Goal: Navigation & Orientation: Find specific page/section

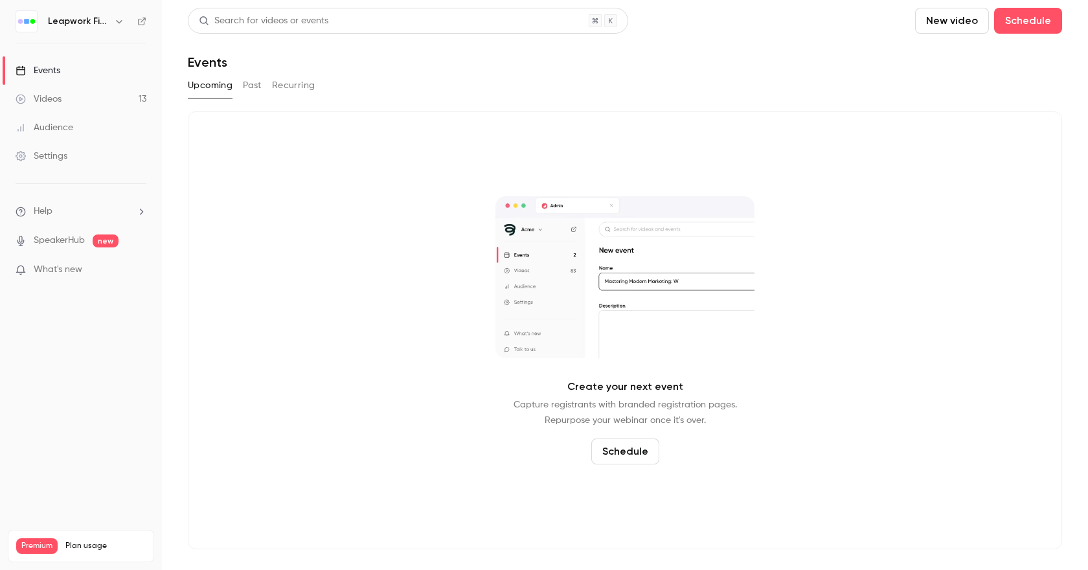
click at [250, 88] on button "Past" at bounding box center [252, 85] width 19 height 21
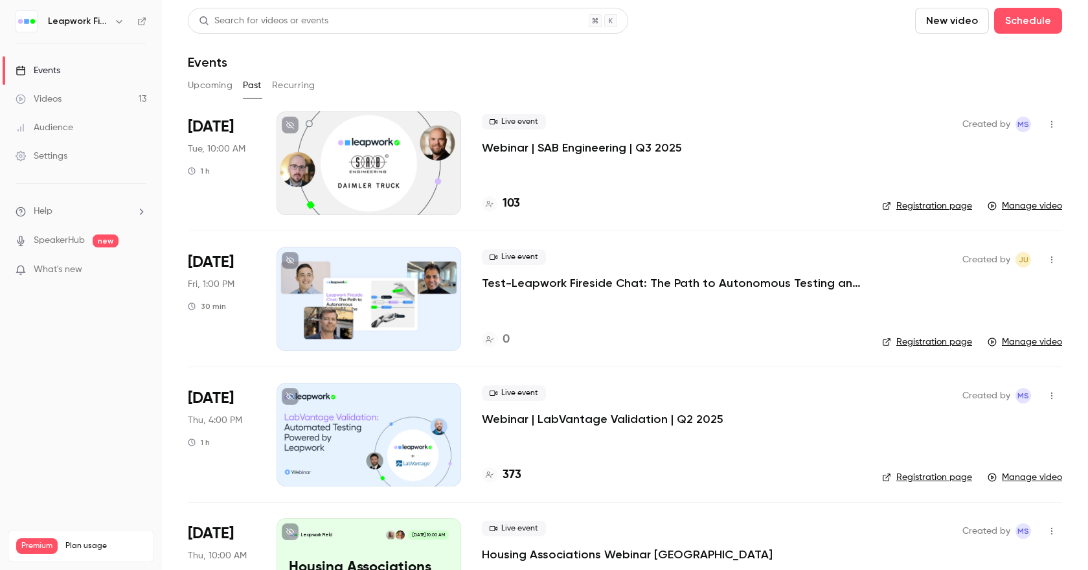
click at [203, 84] on button "Upcoming" at bounding box center [210, 85] width 45 height 21
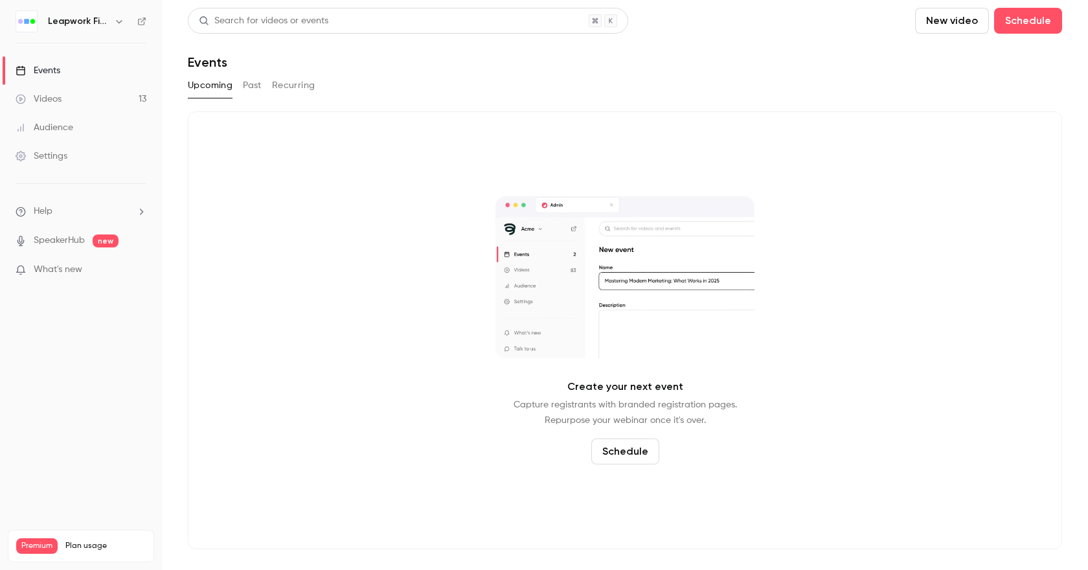
click at [125, 21] on button "button" at bounding box center [119, 22] width 16 height 16
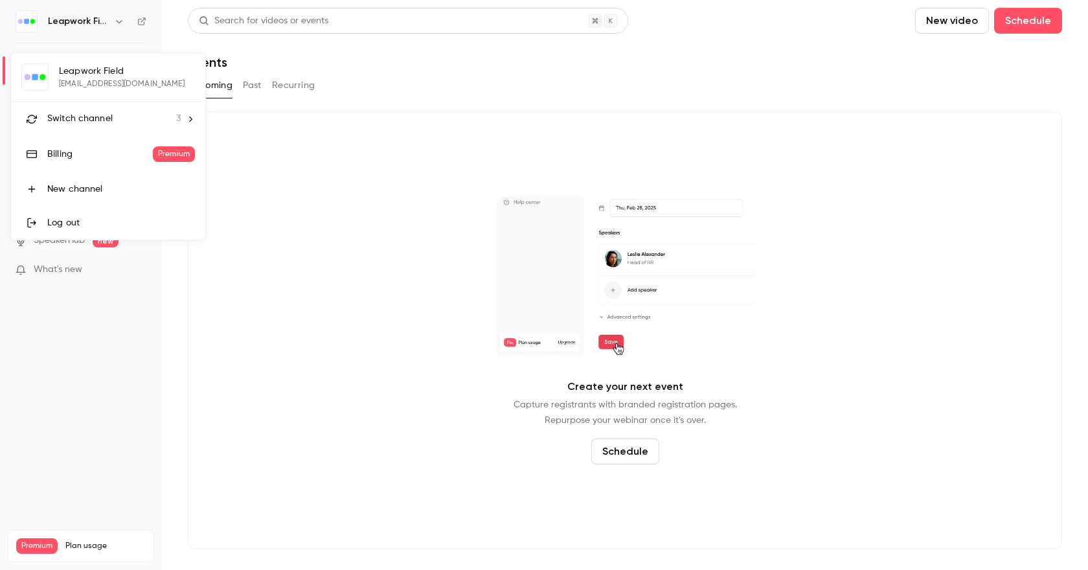
click at [96, 118] on span "Switch channel" at bounding box center [79, 119] width 65 height 14
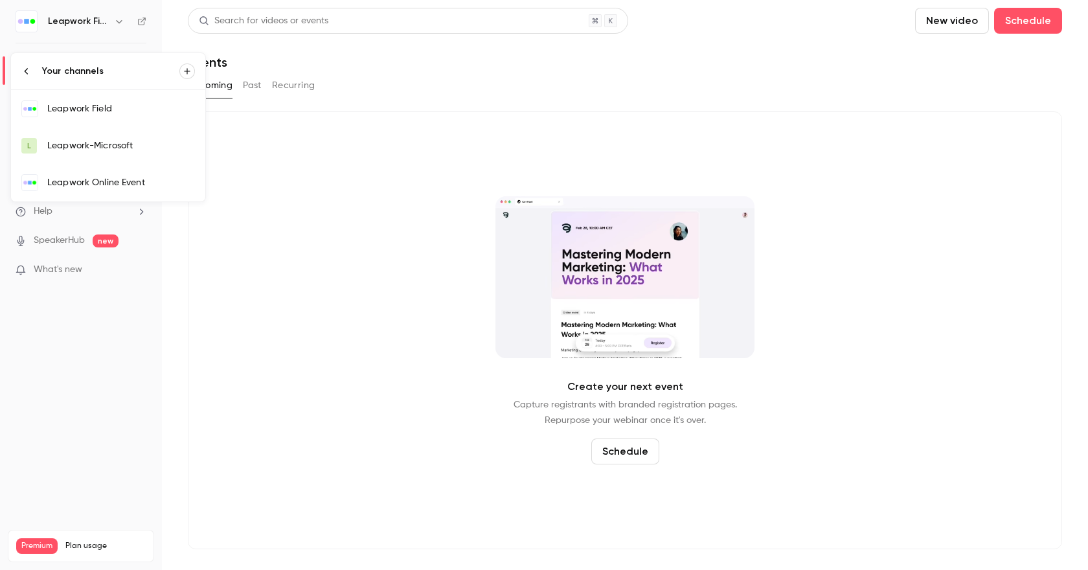
click at [102, 189] on link "Leapwork Online Event" at bounding box center [108, 183] width 194 height 38
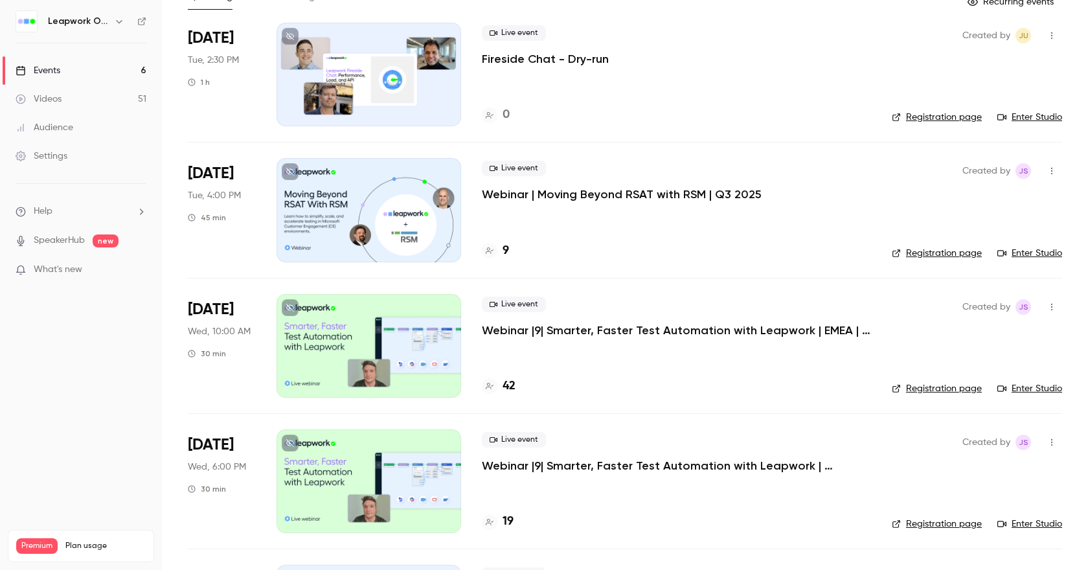
scroll to position [344, 0]
